Goal: Transaction & Acquisition: Purchase product/service

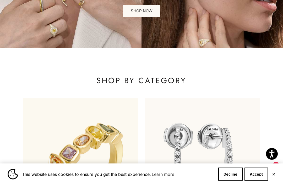
scroll to position [95, 0]
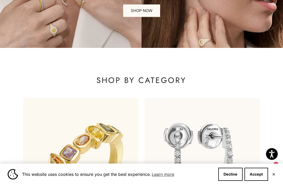
click at [256, 181] on button "Accept" at bounding box center [256, 174] width 24 height 13
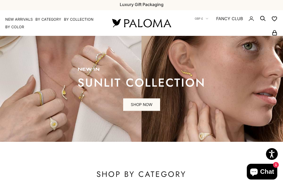
scroll to position [2, 0]
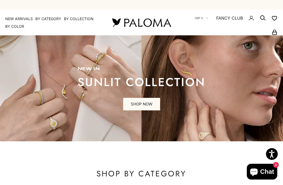
click at [48, 19] on summary "By Category" at bounding box center [48, 18] width 26 height 5
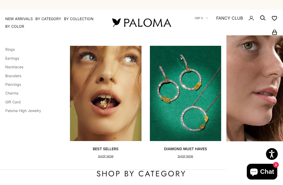
click at [13, 50] on link "Rings" at bounding box center [9, 49] width 9 height 4
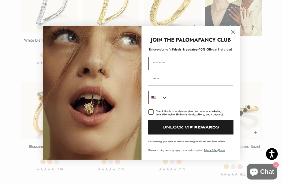
scroll to position [635, 0]
click at [232, 36] on circle "Close dialog" at bounding box center [233, 32] width 9 height 9
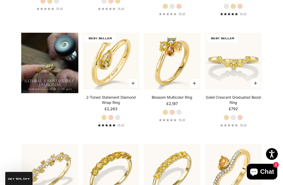
scroll to position [0, 0]
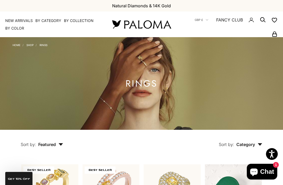
click at [48, 21] on summary "By Category" at bounding box center [48, 20] width 26 height 5
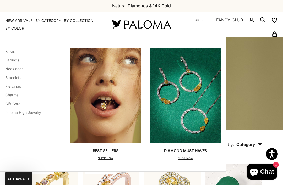
click at [17, 62] on link "Earrings" at bounding box center [12, 60] width 14 height 4
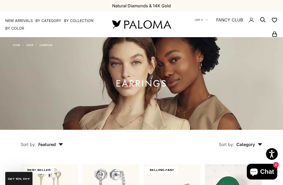
click at [46, 21] on summary "By Category" at bounding box center [48, 20] width 26 height 5
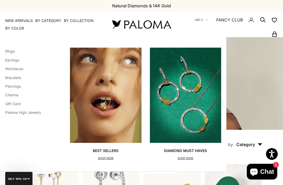
click at [20, 69] on link "Necklaces" at bounding box center [14, 69] width 18 height 4
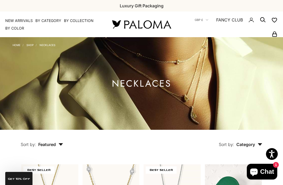
click at [46, 23] on summary "By Category" at bounding box center [48, 20] width 26 height 5
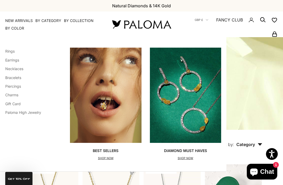
click at [16, 79] on link "Bracelets" at bounding box center [13, 77] width 16 height 4
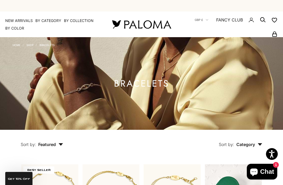
click at [48, 23] on summary "By Category" at bounding box center [48, 20] width 26 height 5
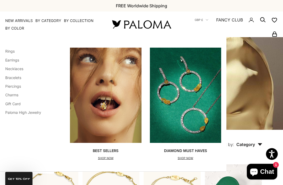
click at [185, 158] on p "SHOP NOW" at bounding box center [185, 158] width 43 height 5
click at [109, 159] on p "SHOP NOW" at bounding box center [106, 158] width 26 height 5
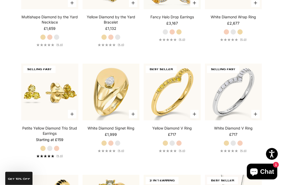
scroll to position [1215, 0]
click at [58, 106] on img at bounding box center [49, 92] width 63 height 63
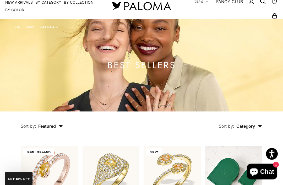
scroll to position [0, 0]
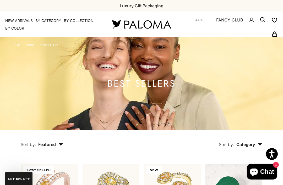
click at [231, 20] on link "FANCY CLUB" at bounding box center [229, 19] width 27 height 7
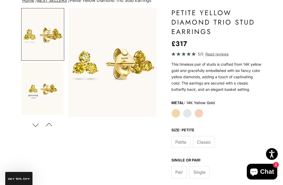
scroll to position [52, 0]
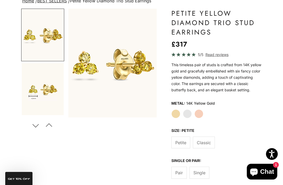
click at [51, 123] on button "Previous" at bounding box center [49, 125] width 12 height 12
click at [50, 102] on img "Go to item 2" at bounding box center [43, 89] width 42 height 52
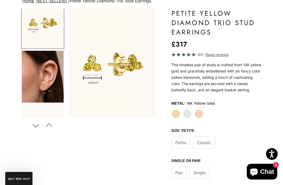
scroll to position [67, 0]
click at [46, 85] on img "Go to item 4" at bounding box center [43, 77] width 42 height 52
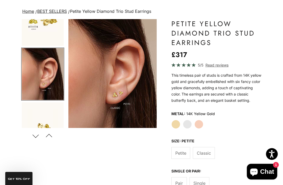
scroll to position [0, 0]
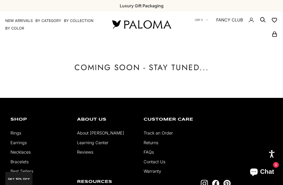
click at [10, 30] on summary "By Color" at bounding box center [14, 28] width 19 height 5
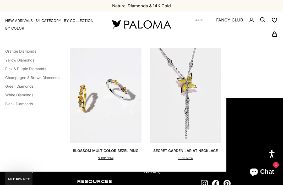
click at [50, 77] on link "Champagne & Brown Diamonds" at bounding box center [32, 77] width 54 height 4
